Goal: Task Accomplishment & Management: Use online tool/utility

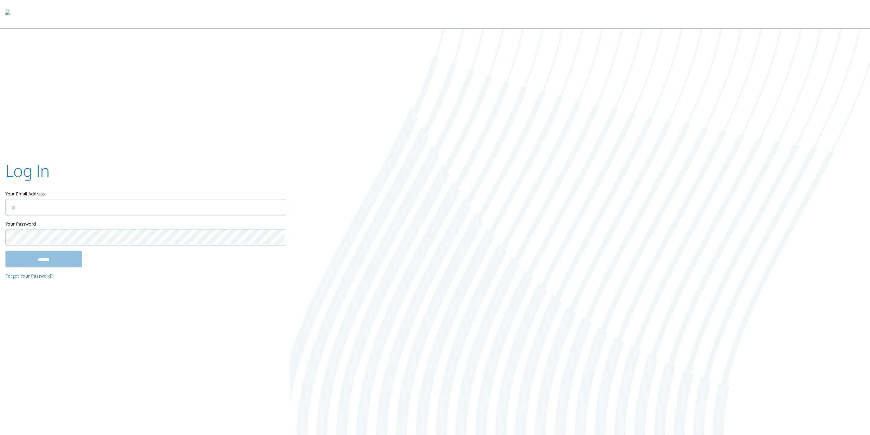
type input "**********"
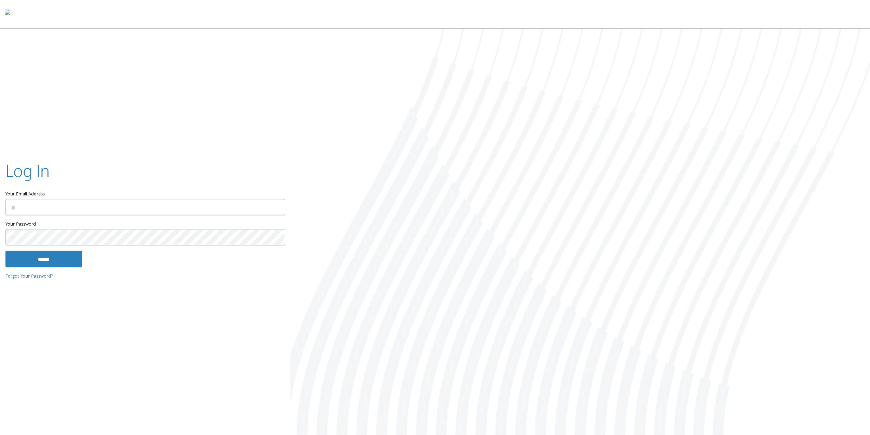
type input "**********"
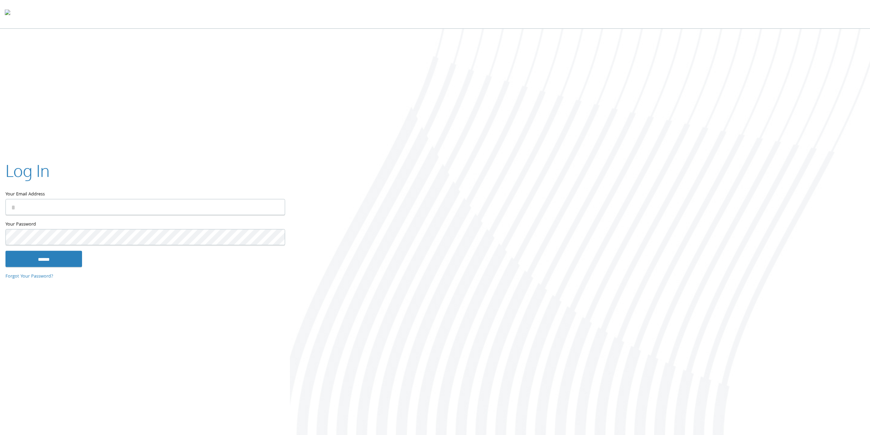
type input "**********"
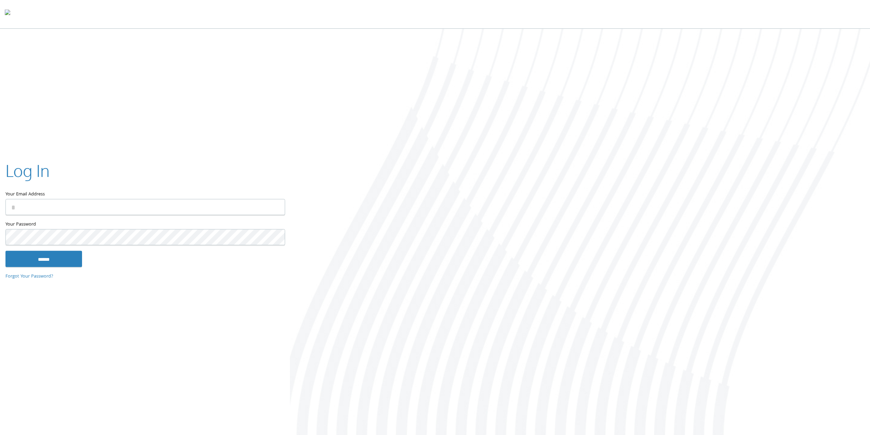
type input "**********"
